Goal: Information Seeking & Learning: Check status

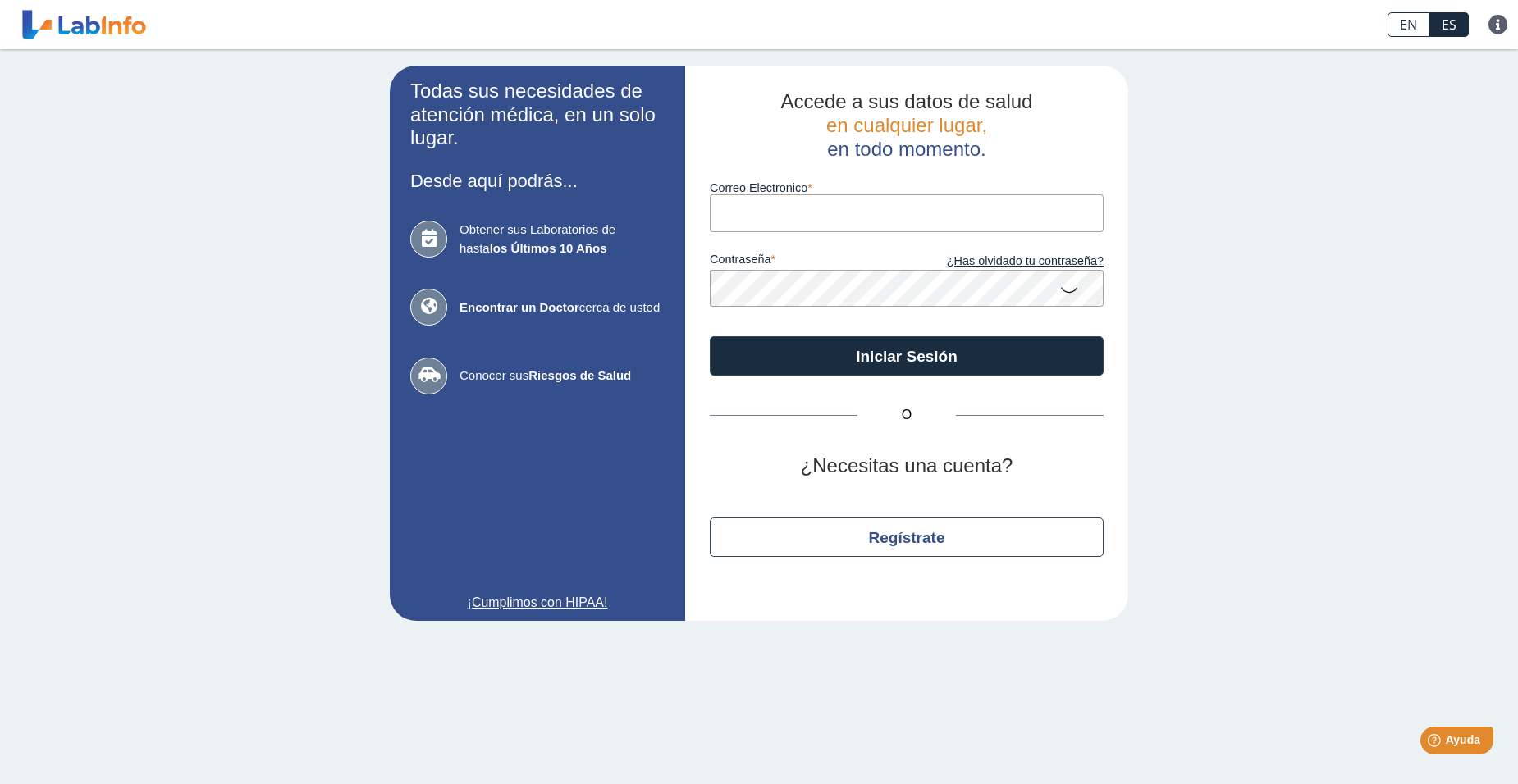
type input "[EMAIL_ADDRESS][DOMAIN_NAME]"
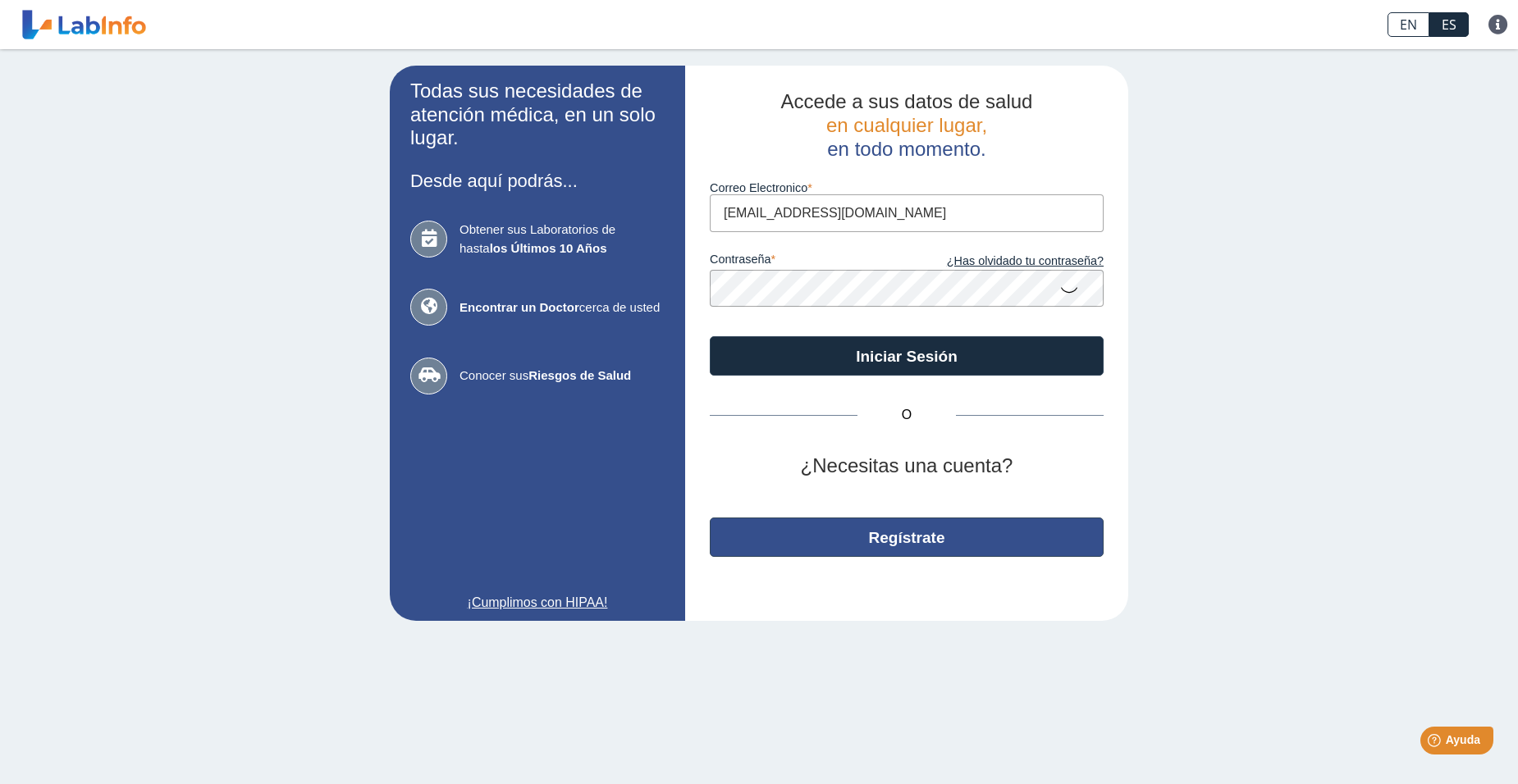
click at [877, 545] on button "Regístrate" at bounding box center [907, 538] width 394 height 40
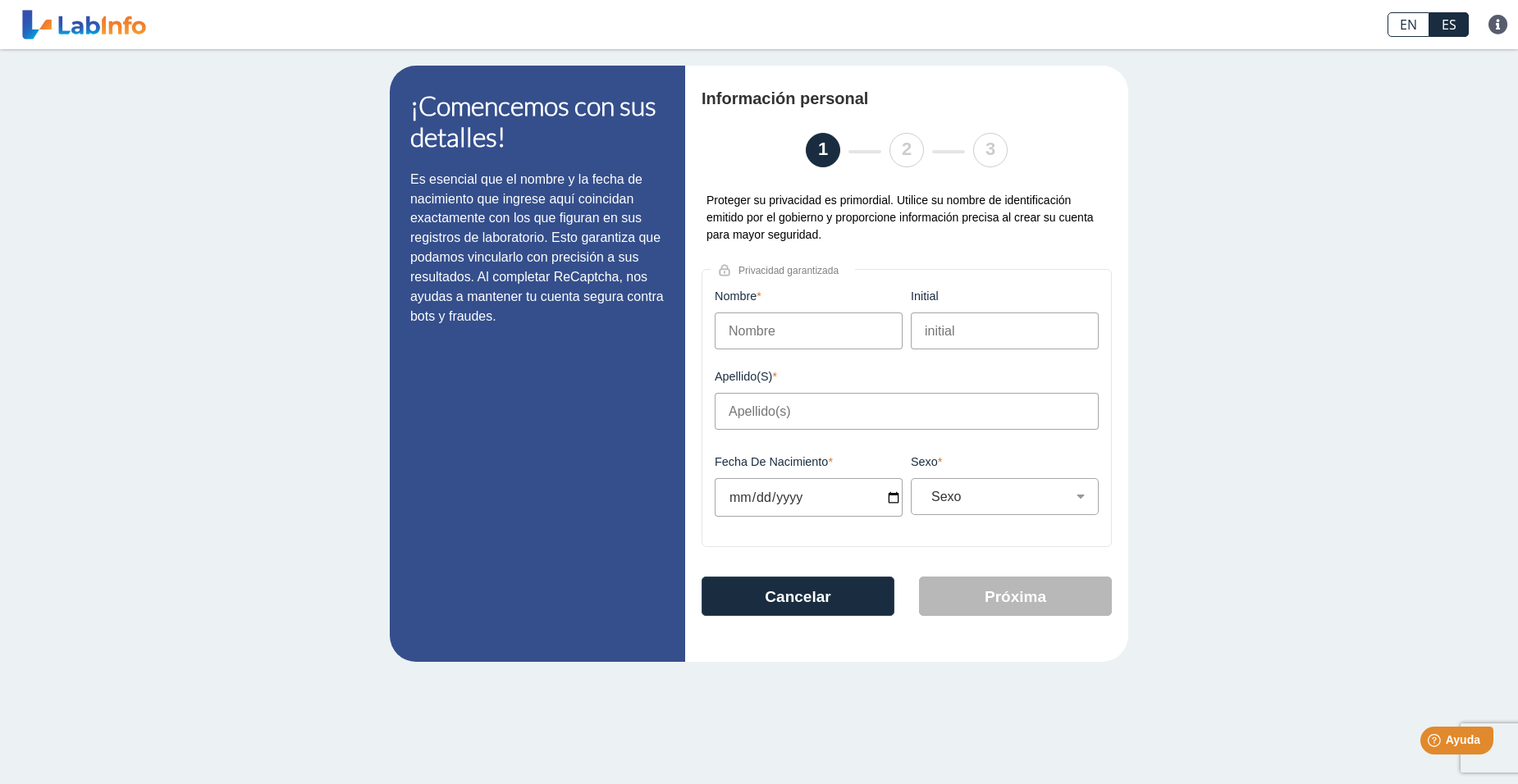
click at [794, 335] on input "Nombre" at bounding box center [809, 331] width 188 height 37
type input "[PERSON_NAME]"
click at [1007, 344] on input "initial" at bounding box center [1004, 331] width 188 height 37
type input "L"
click at [801, 434] on div "Apellido(s) Este campo es requerido" at bounding box center [907, 411] width 392 height 81
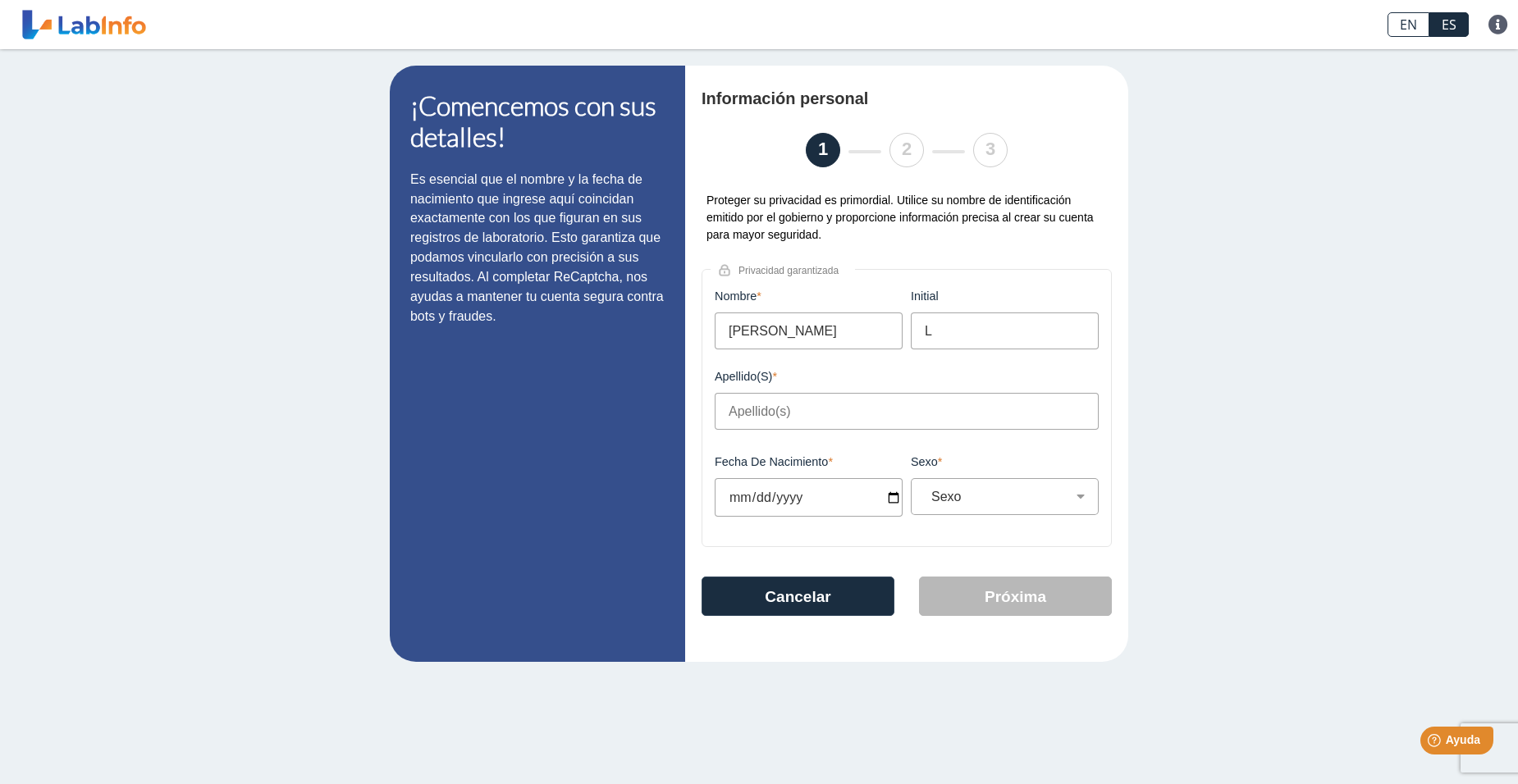
click at [806, 415] on input "Apellido(s)" at bounding box center [907, 411] width 384 height 37
type input "[PERSON_NAME]"
click at [779, 507] on input "Fecha de Nacimiento" at bounding box center [809, 497] width 188 height 39
drag, startPoint x: 799, startPoint y: 496, endPoint x: 815, endPoint y: 493, distance: 16.3
click at [806, 495] on input "Fecha de Nacimiento" at bounding box center [809, 497] width 188 height 39
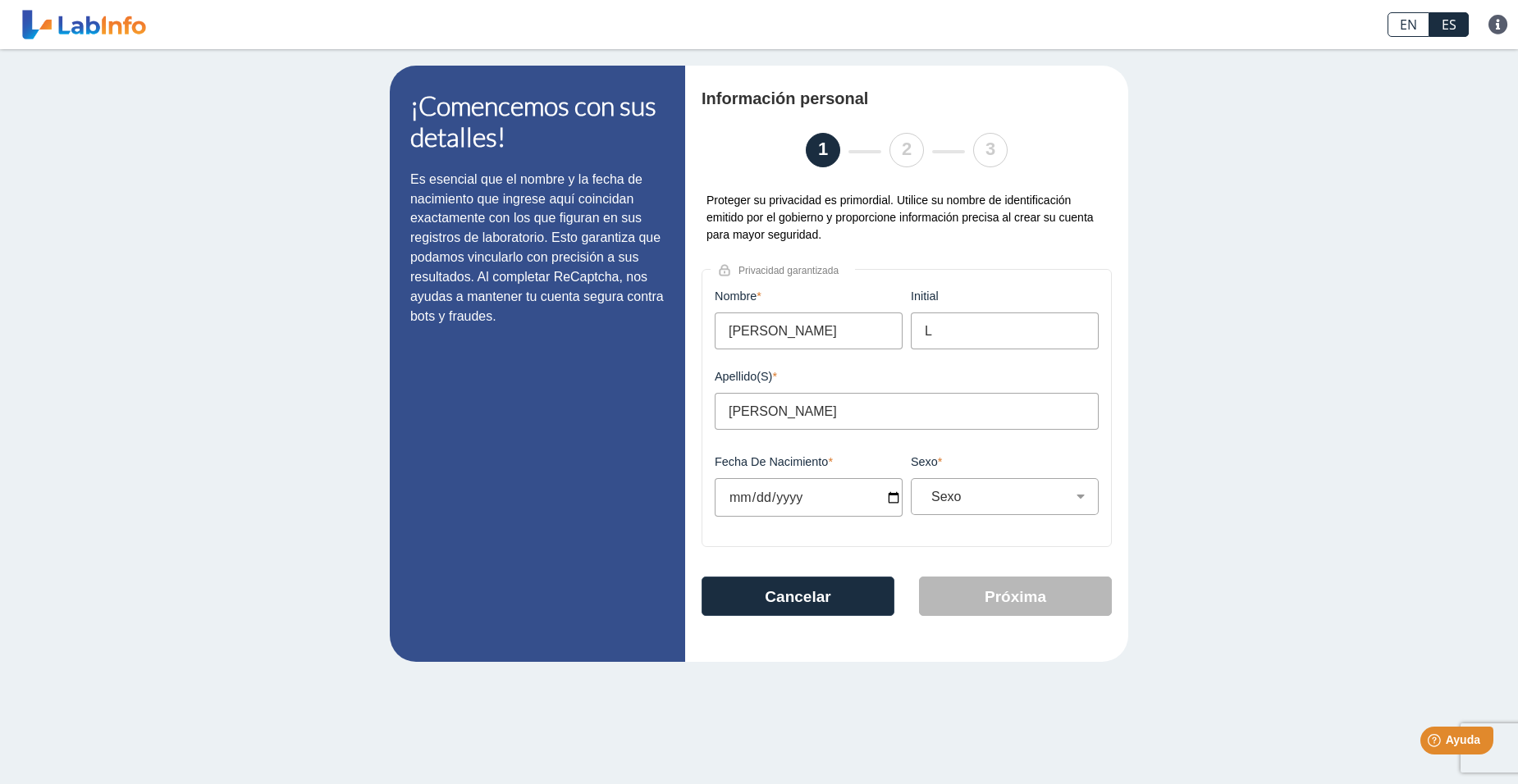
drag, startPoint x: 817, startPoint y: 501, endPoint x: 829, endPoint y: 502, distance: 12.0
click at [829, 502] on input "Fecha de Nacimiento" at bounding box center [809, 497] width 188 height 39
click at [889, 501] on input "Fecha de Nacimiento" at bounding box center [809, 497] width 188 height 39
type input "[DATE]"
select select
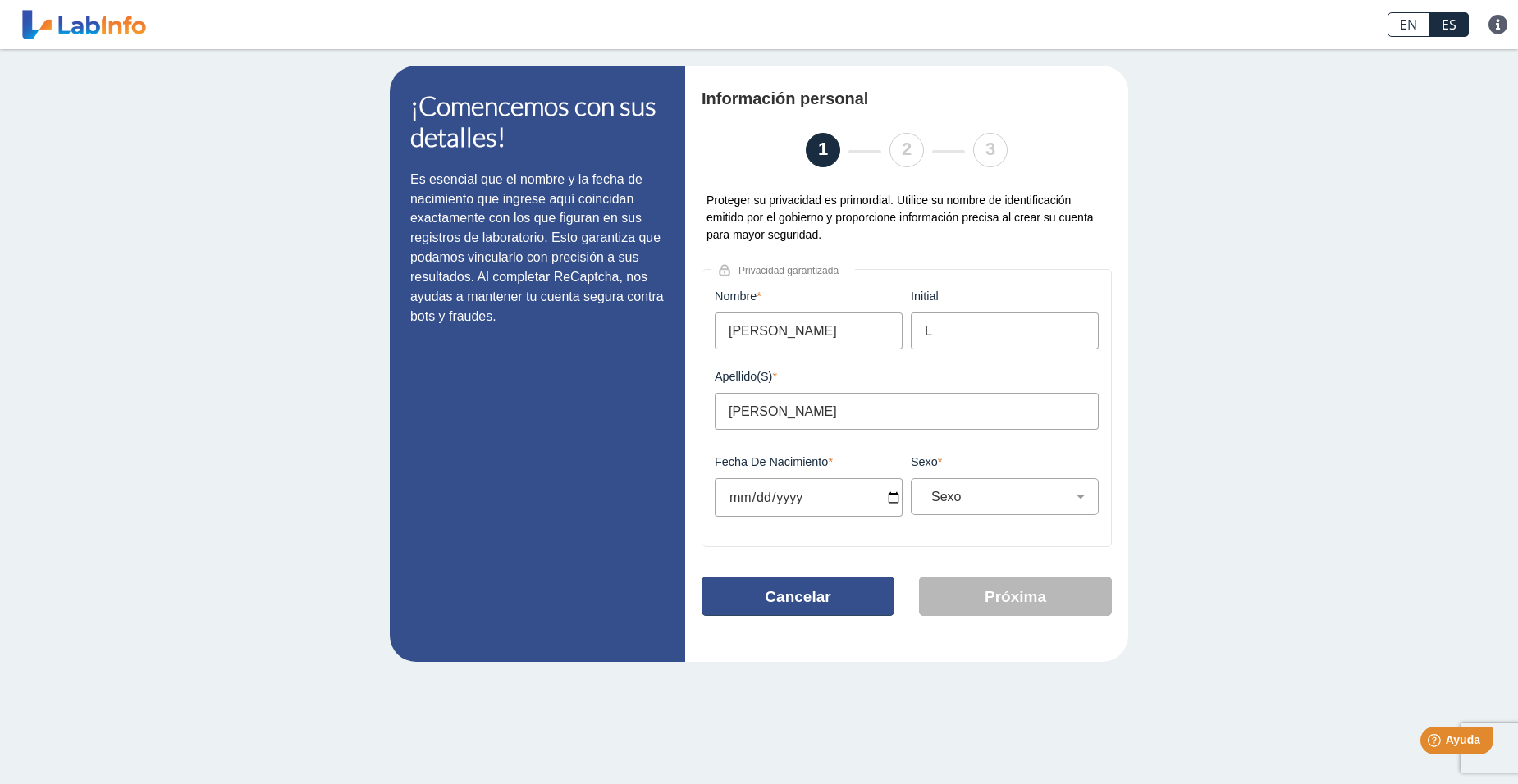
type input "[DATE]"
click at [964, 501] on select "Sexo Masculino Femenino" at bounding box center [1011, 496] width 173 height 16
select select "F"
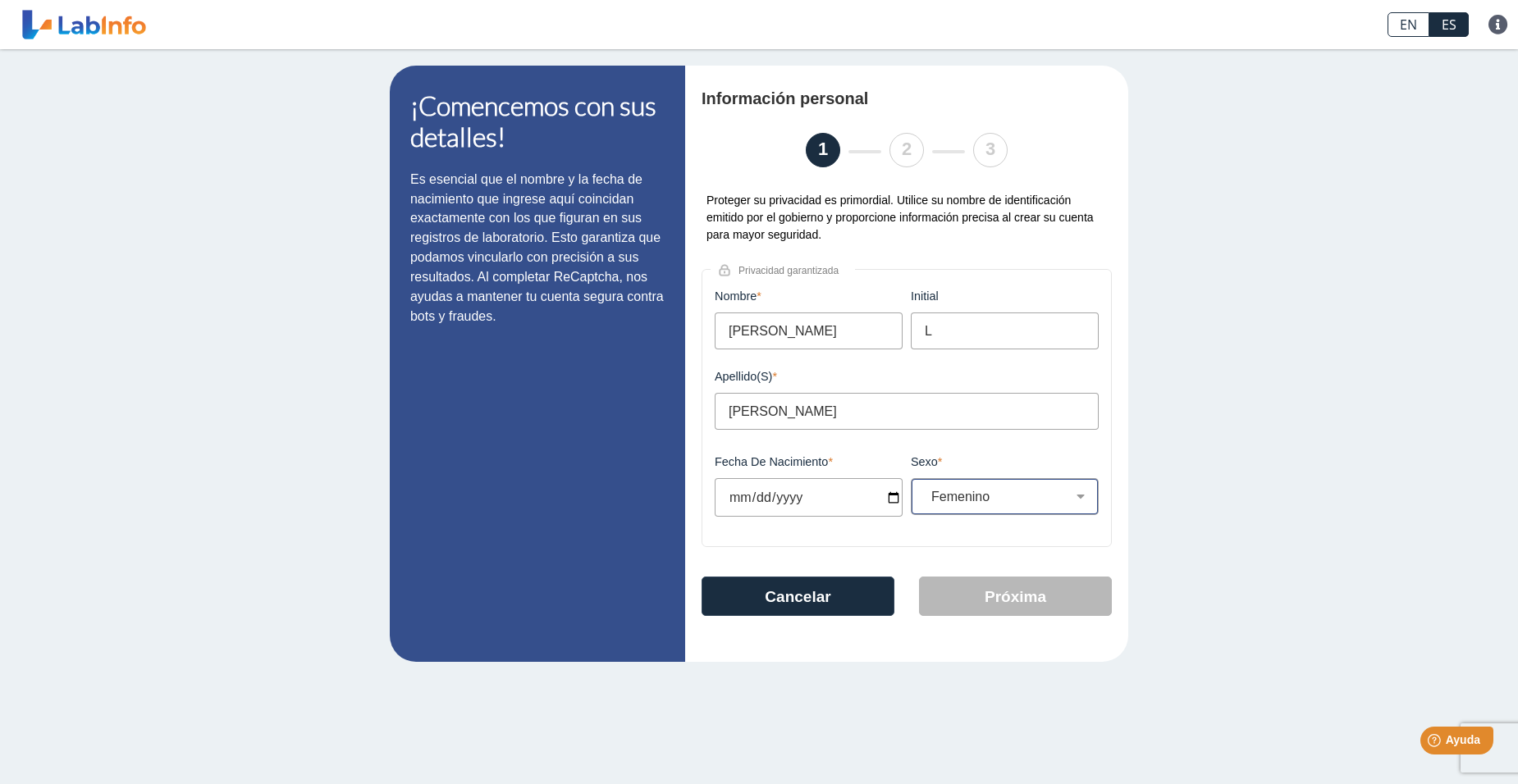
click at [924, 494] on select "Sexo Masculino Femenino" at bounding box center [1011, 496] width 173 height 16
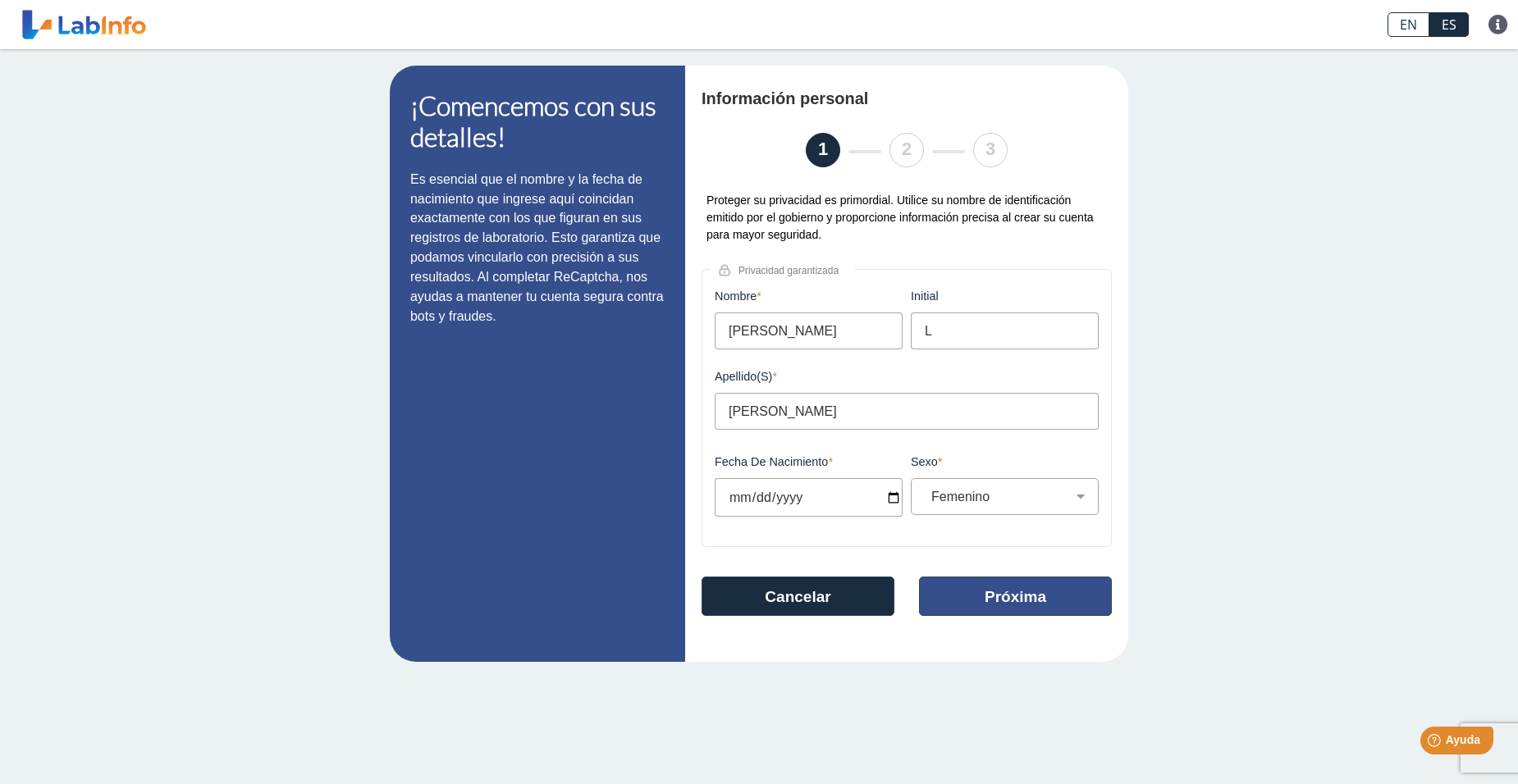
click at [1011, 606] on button "Próxima" at bounding box center [1015, 596] width 193 height 40
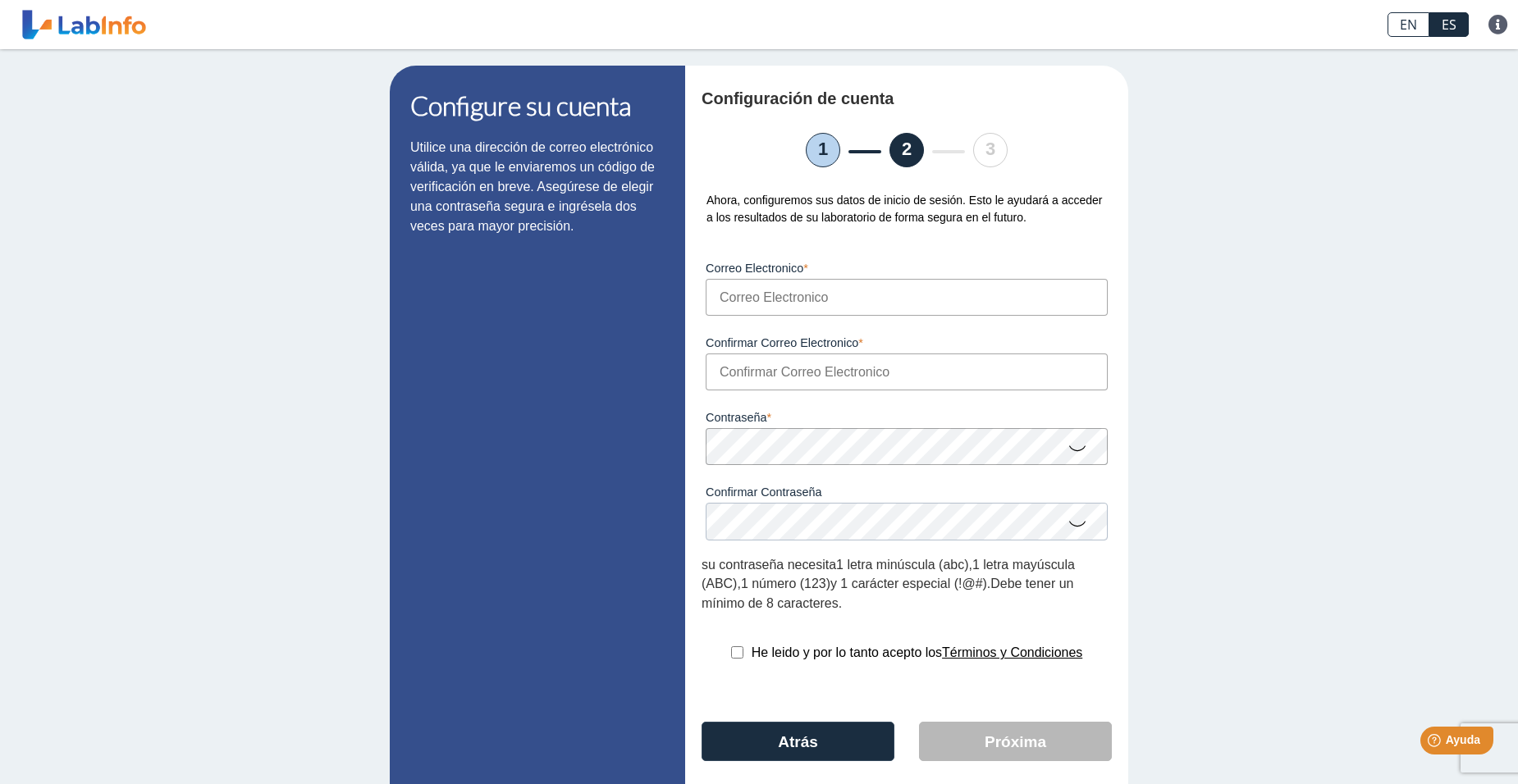
click at [823, 297] on input "Correo Electronico" at bounding box center [907, 297] width 402 height 37
type input "[EMAIL_ADDRESS][DOMAIN_NAME]"
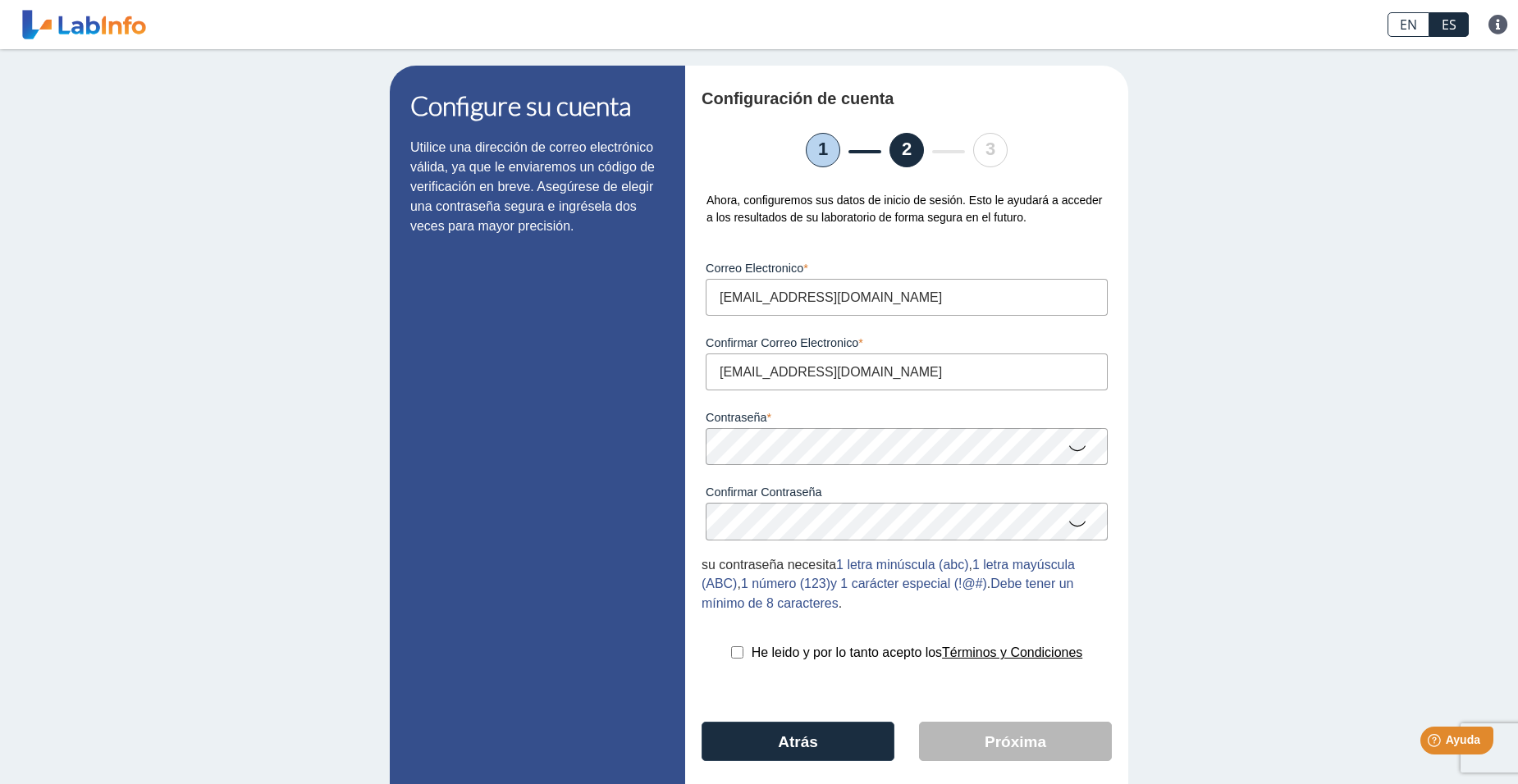
click at [1257, 482] on div "Configure su cuenta Utilice una dirección de correo electrónico válida, ya que …" at bounding box center [759, 441] width 1518 height 784
click at [1067, 455] on icon at bounding box center [1077, 447] width 20 height 32
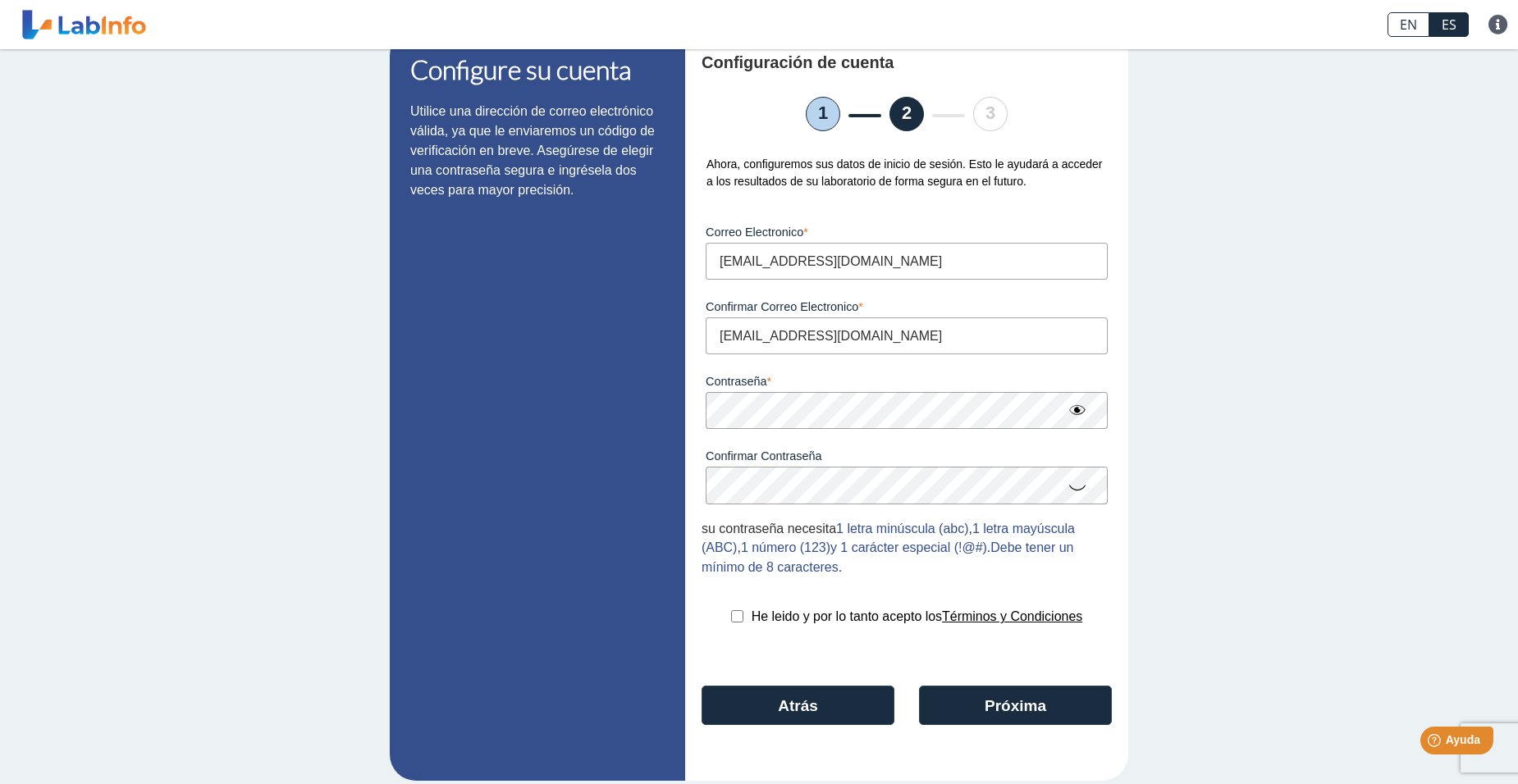
scroll to position [56, 0]
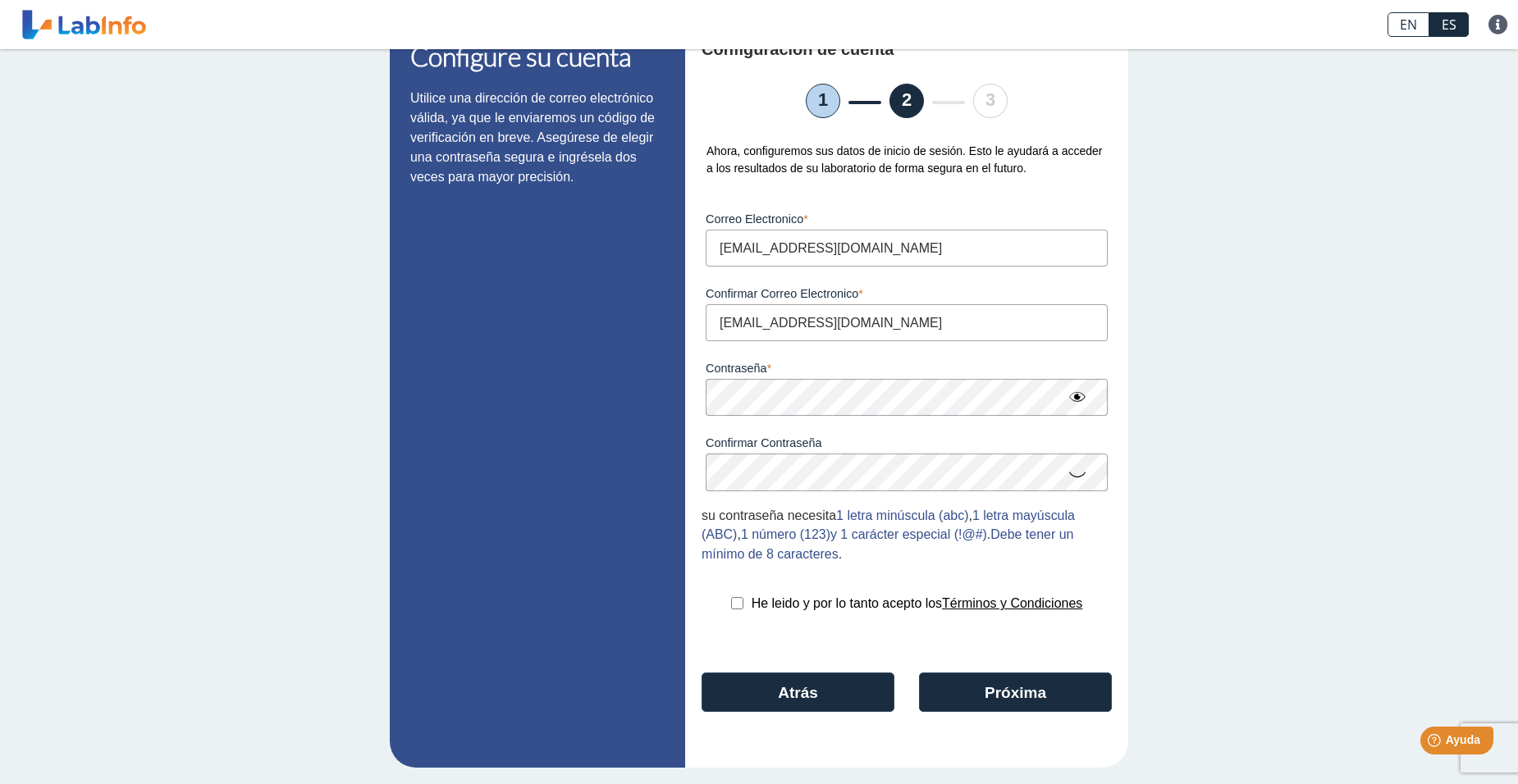
click at [731, 602] on input "checkbox" at bounding box center [737, 603] width 12 height 12
checkbox input "true"
click at [1013, 699] on button "Próxima" at bounding box center [1015, 692] width 193 height 40
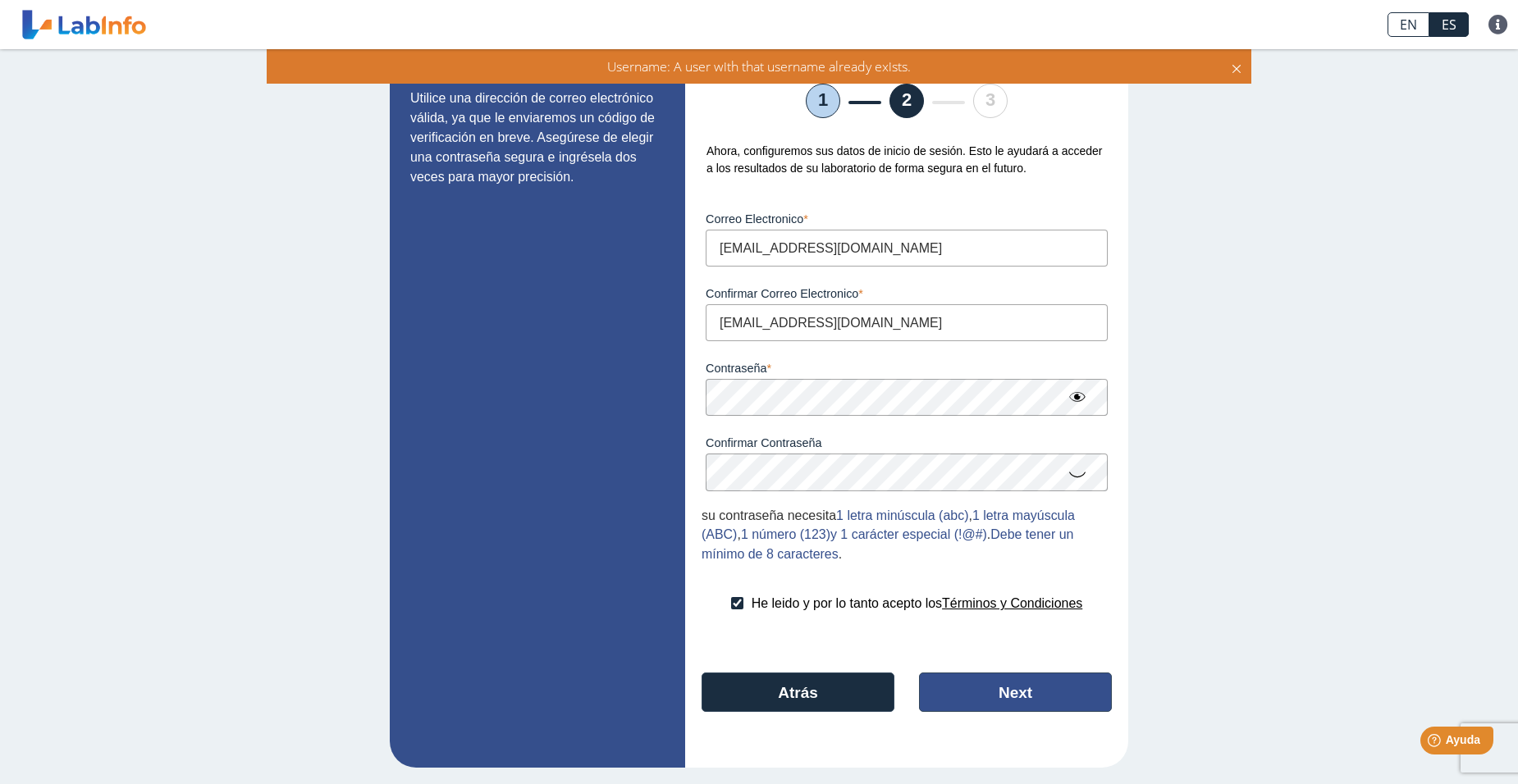
click at [997, 697] on button "Next" at bounding box center [1015, 692] width 193 height 40
click at [999, 690] on button "Next" at bounding box center [1015, 692] width 193 height 40
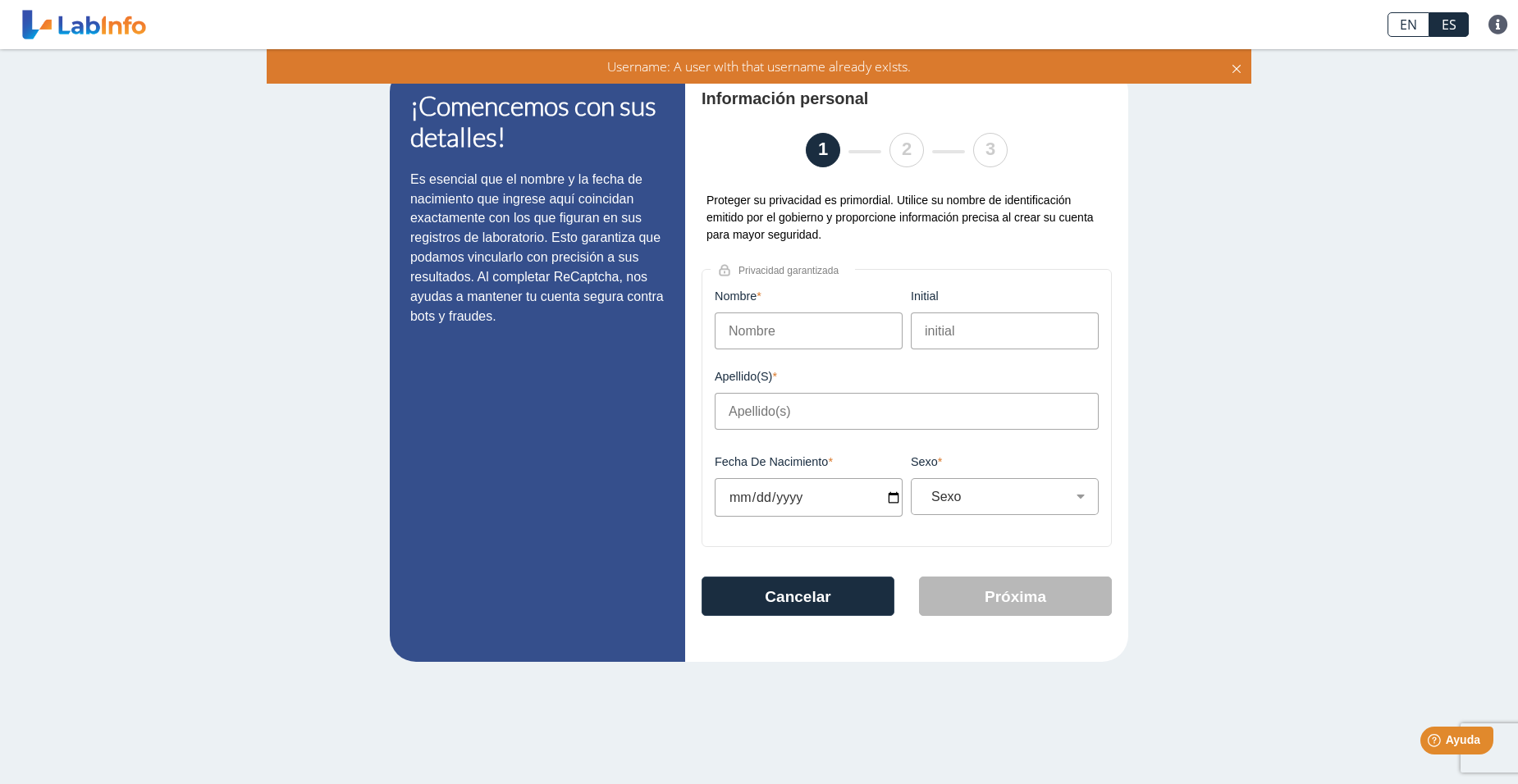
scroll to position [0, 0]
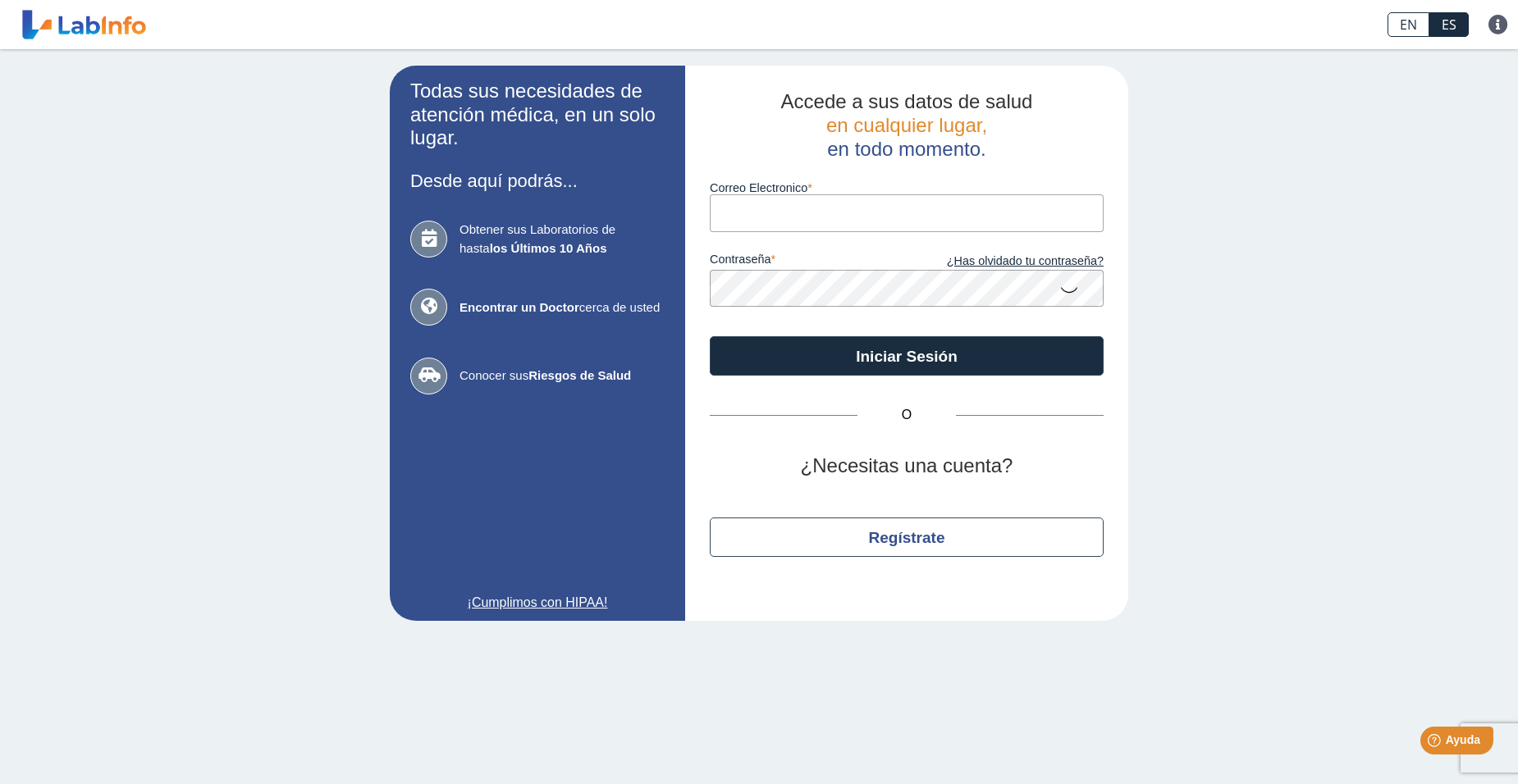
click at [784, 211] on input "Correo Electronico" at bounding box center [907, 213] width 394 height 37
type input "[EMAIL_ADDRESS][DOMAIN_NAME]"
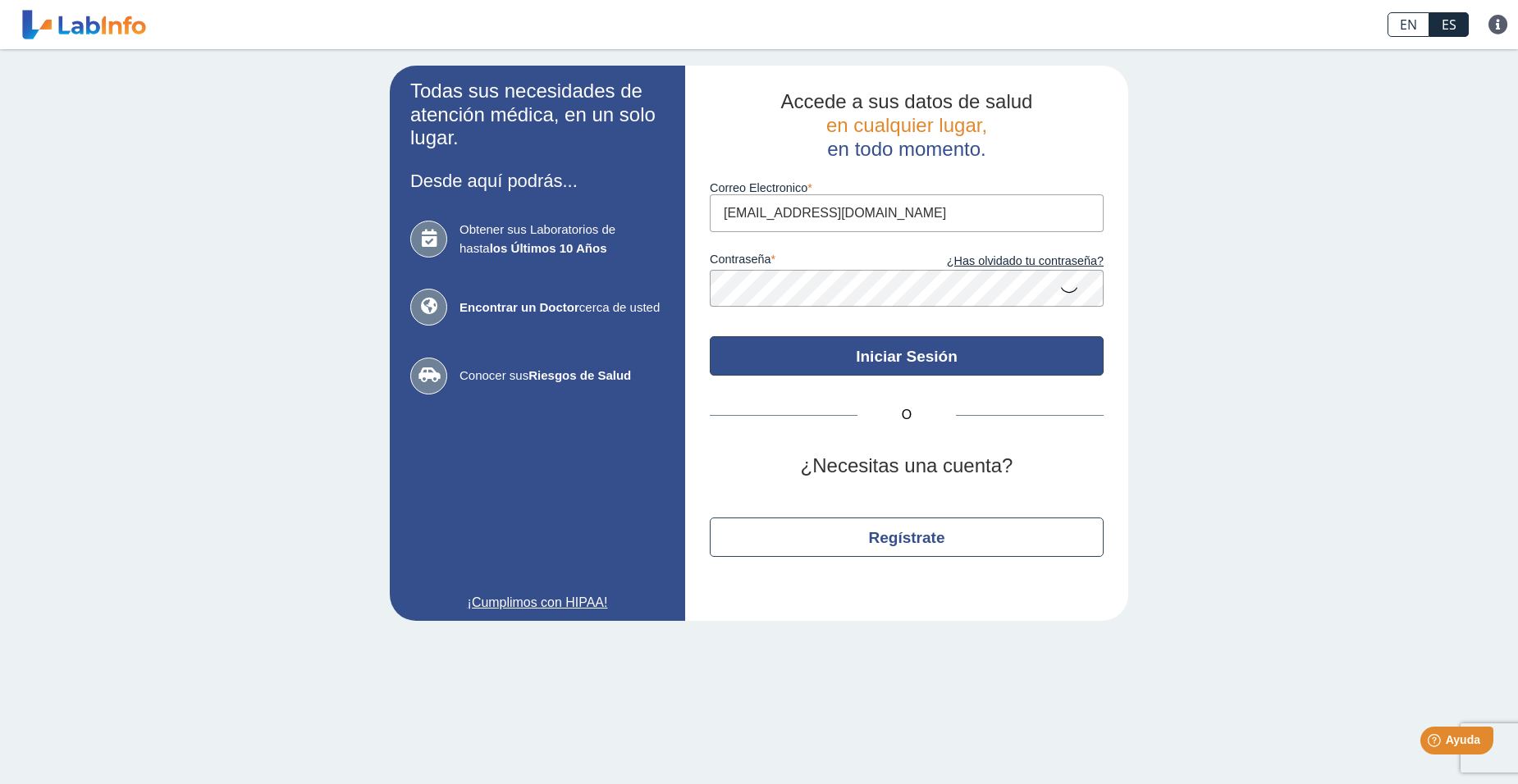
click at [947, 363] on button "Iniciar Sesión" at bounding box center [907, 356] width 394 height 40
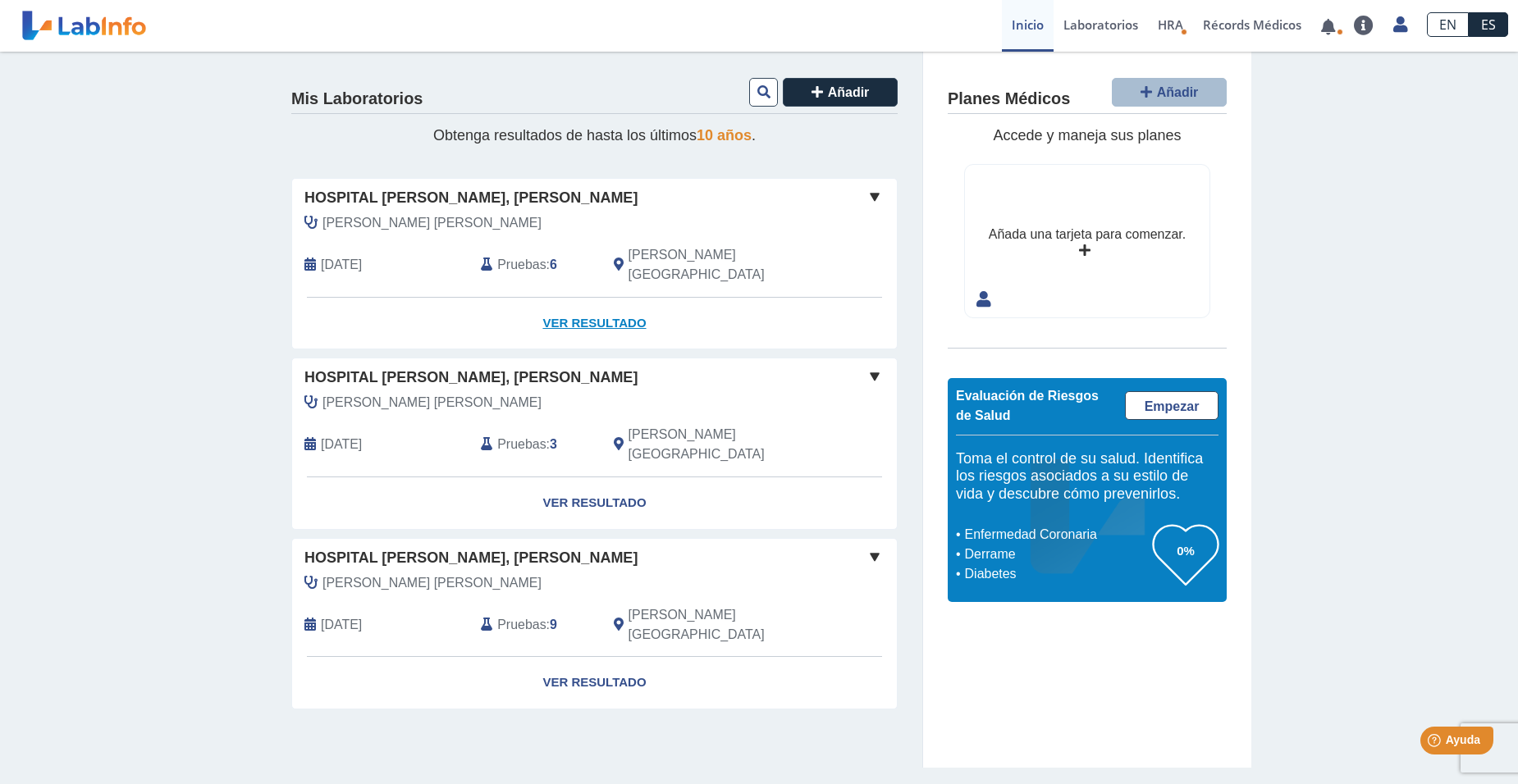
click at [609, 307] on link "Ver Resultado" at bounding box center [594, 323] width 604 height 52
